Goal: Task Accomplishment & Management: Use online tool/utility

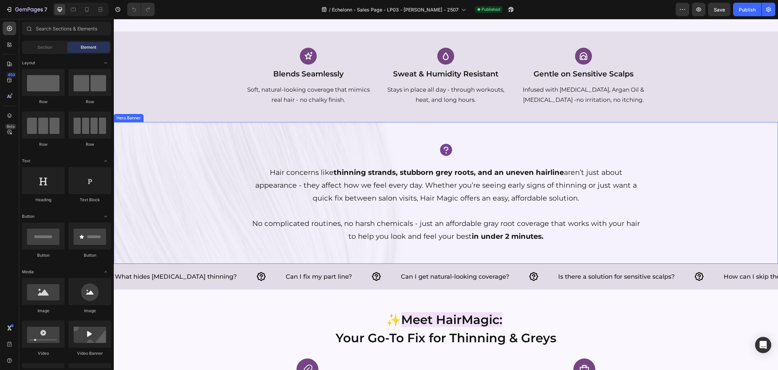
scroll to position [355, 0]
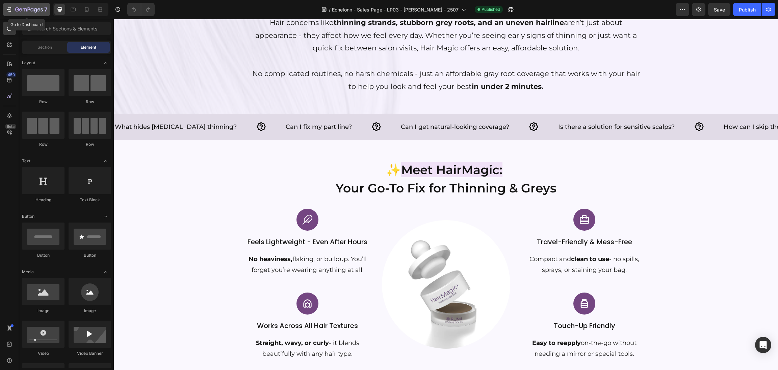
click at [33, 6] on div "7" at bounding box center [31, 9] width 32 height 8
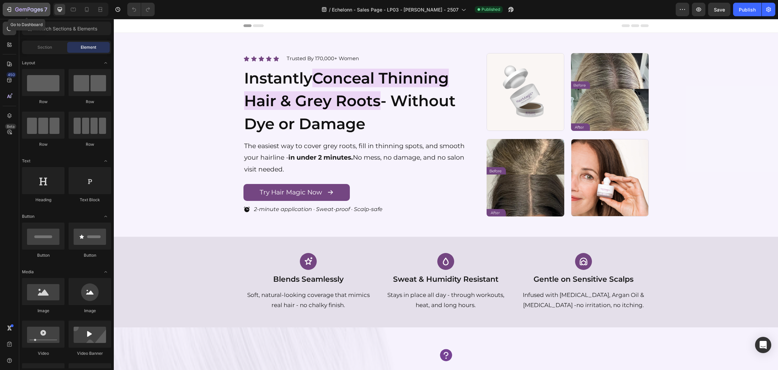
click at [40, 7] on icon "button" at bounding box center [29, 10] width 28 height 6
